Goal: Find specific page/section: Find specific page/section

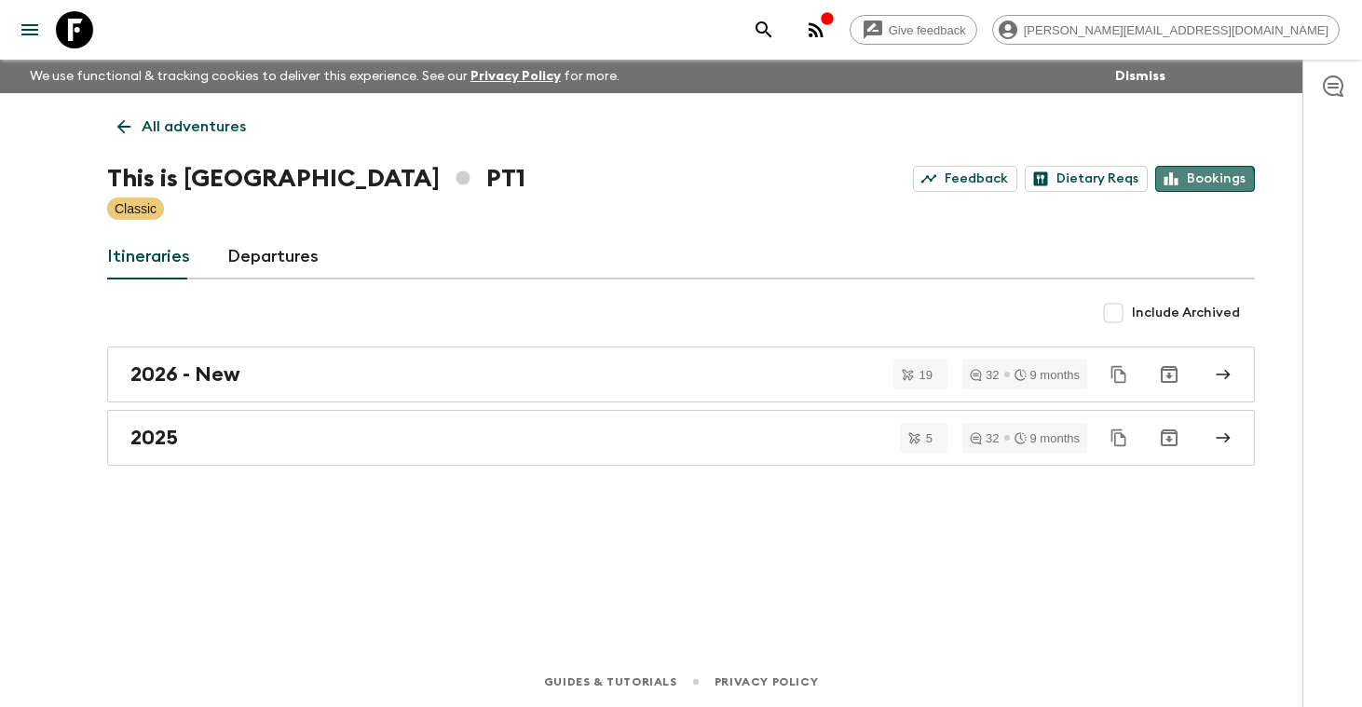
click at [1205, 184] on link "Bookings" at bounding box center [1205, 179] width 100 height 26
click at [187, 128] on p "All adventures" at bounding box center [194, 127] width 104 height 22
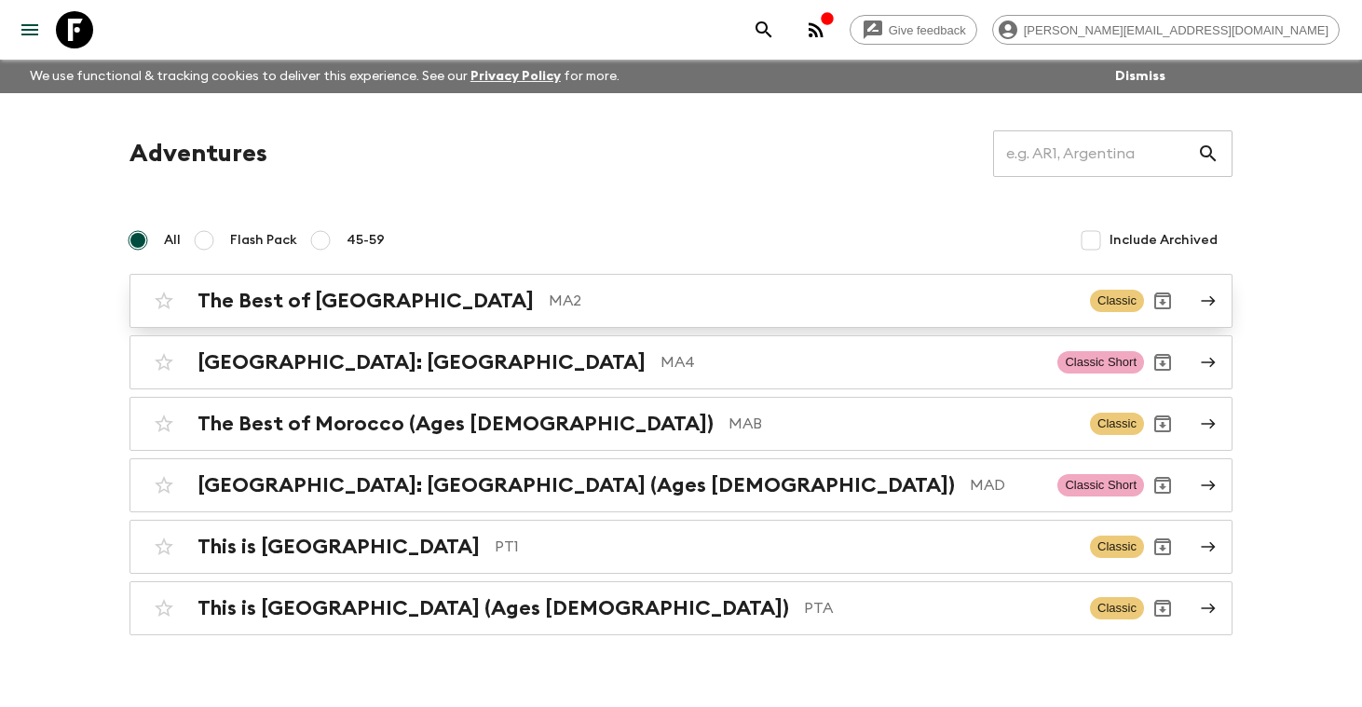
click at [254, 297] on h2 "The Best of [GEOGRAPHIC_DATA]" at bounding box center [365, 301] width 336 height 24
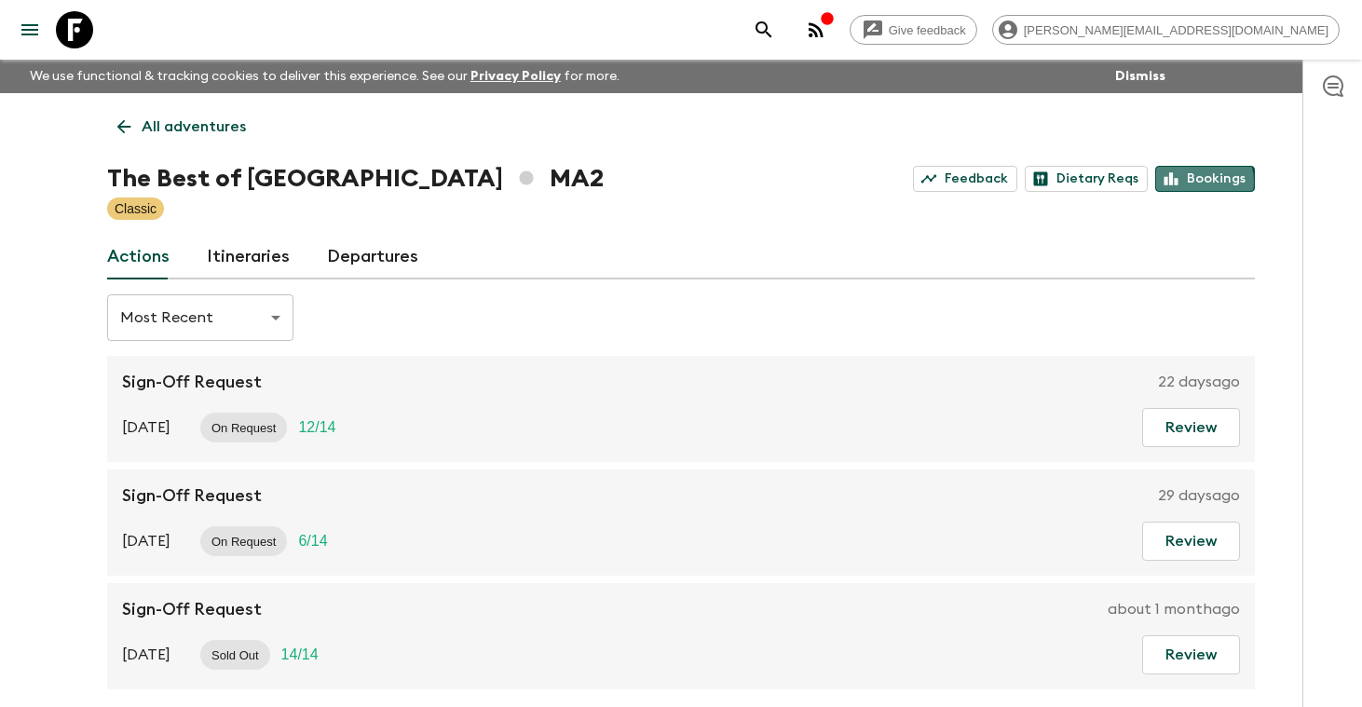
click at [1201, 182] on link "Bookings" at bounding box center [1205, 179] width 100 height 26
click at [207, 120] on p "All adventures" at bounding box center [194, 127] width 104 height 22
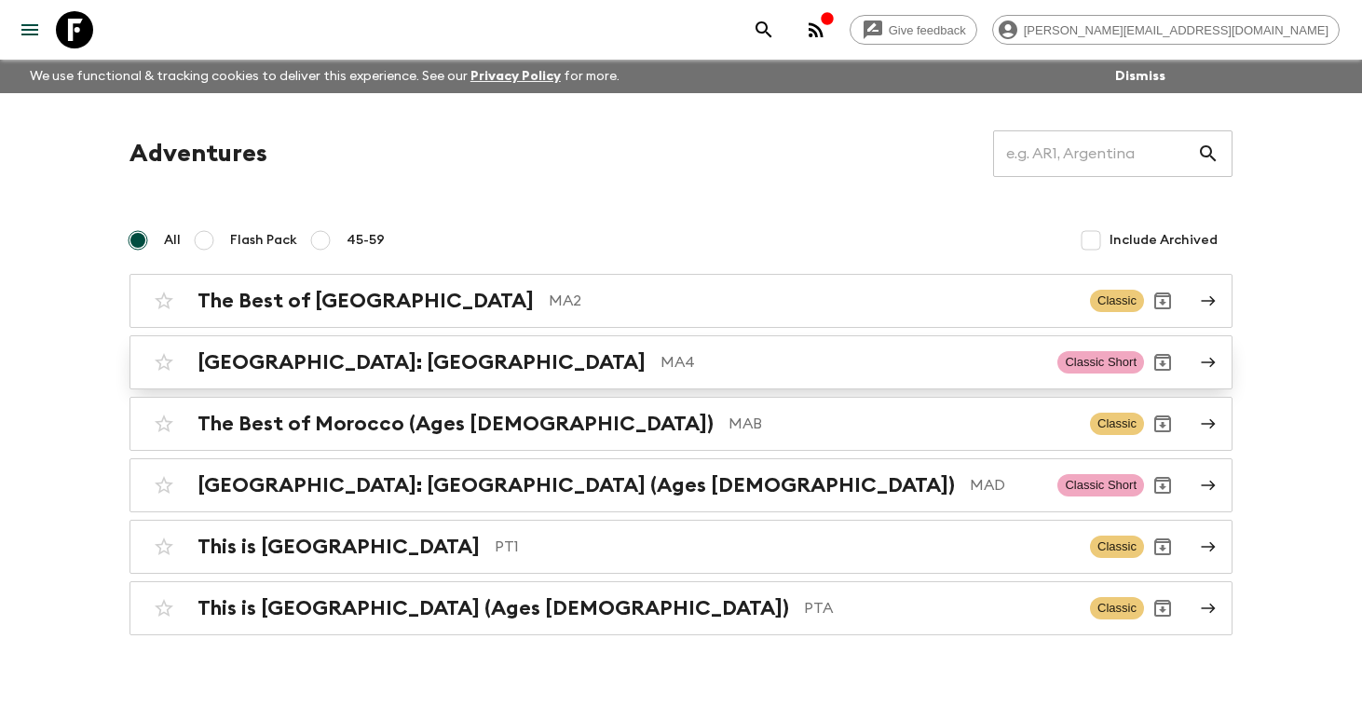
click at [227, 367] on h2 "[GEOGRAPHIC_DATA]: [GEOGRAPHIC_DATA]" at bounding box center [421, 362] width 448 height 24
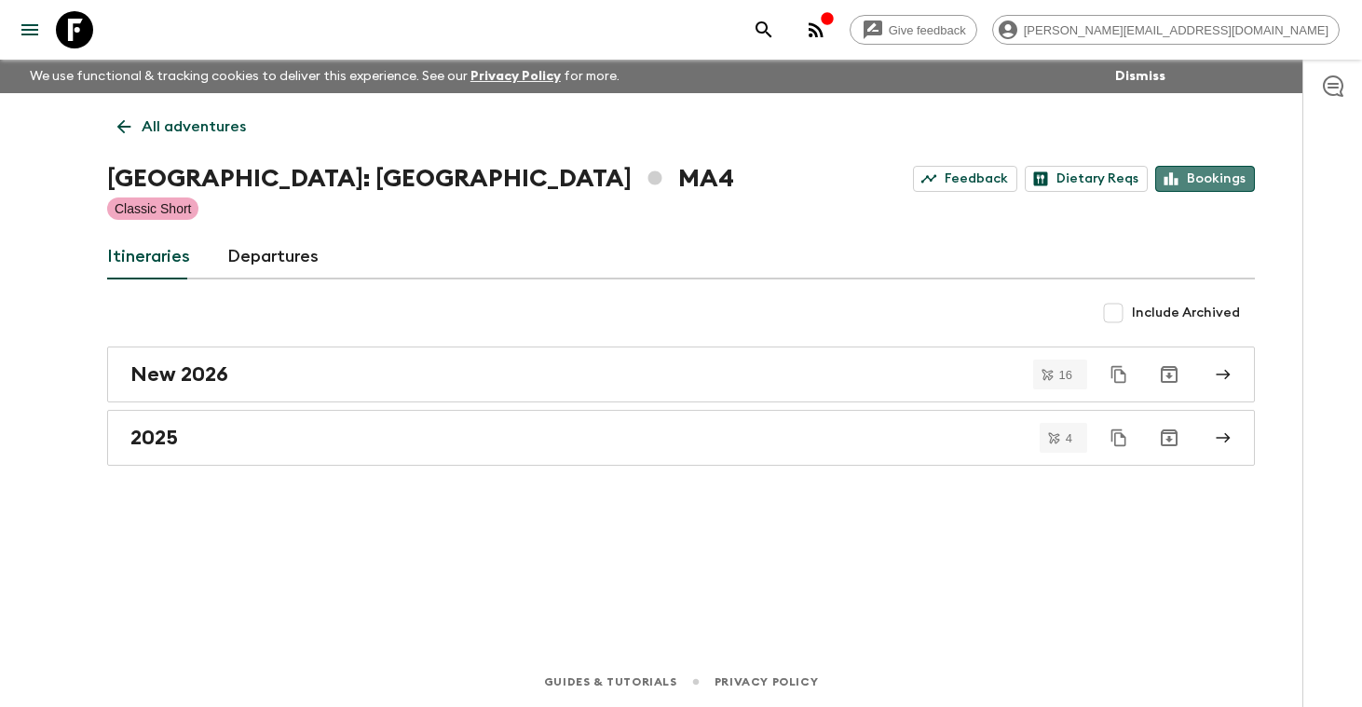
click at [1212, 177] on link "Bookings" at bounding box center [1205, 179] width 100 height 26
